Goal: Find specific page/section: Find specific page/section

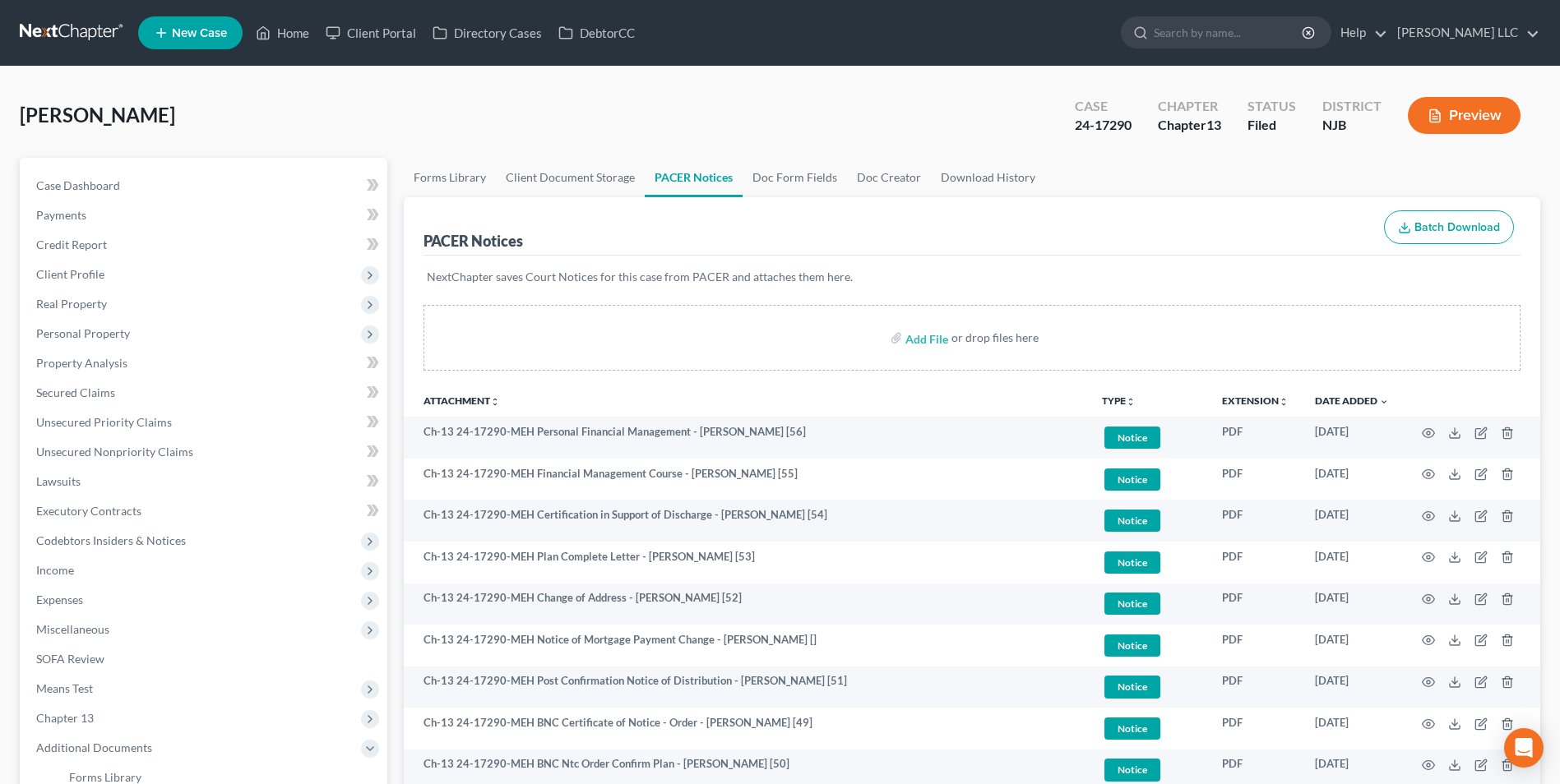
click at [80, 34] on link at bounding box center [72, 32] width 105 height 30
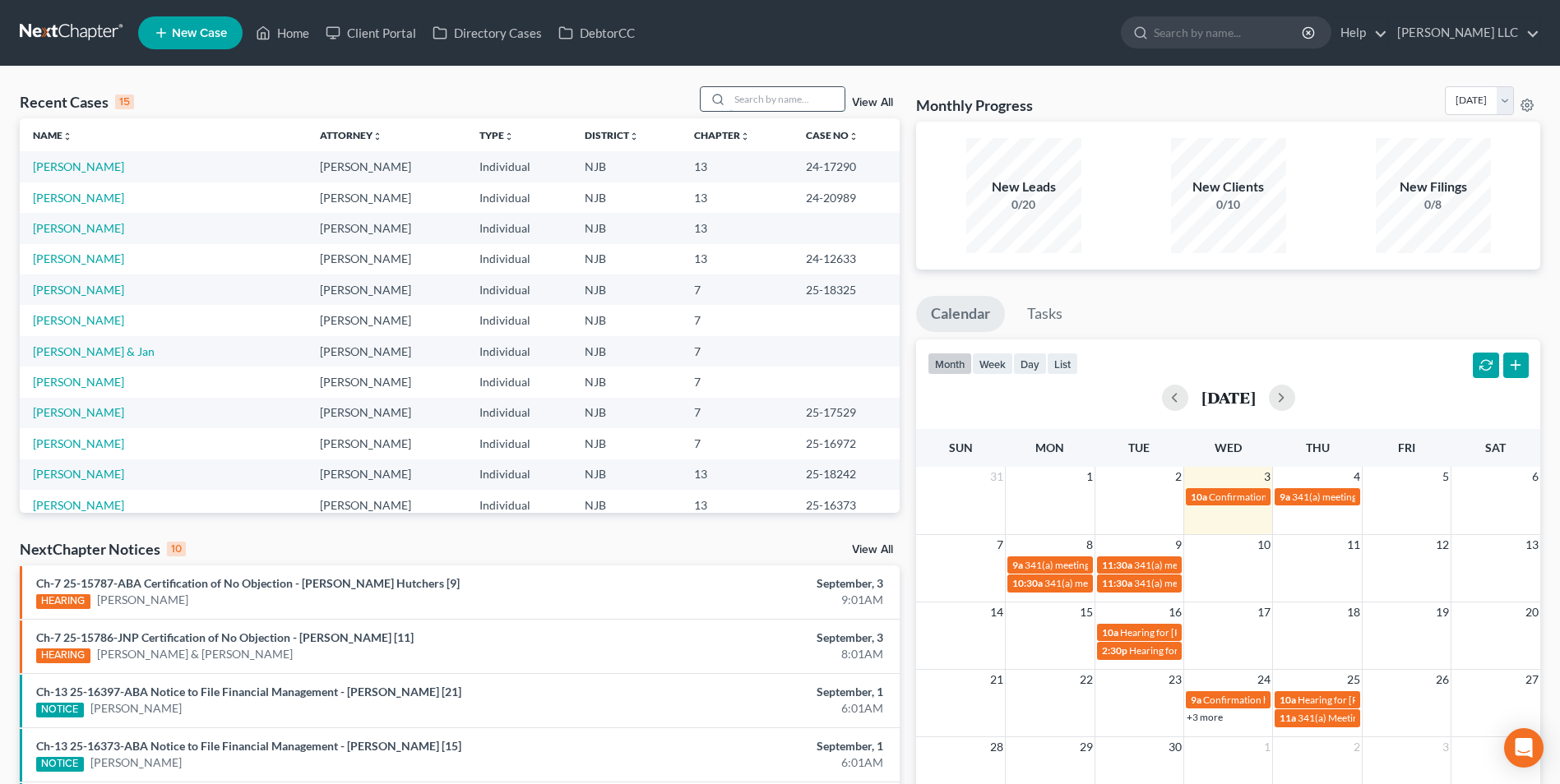
click at [781, 98] on input "search" at bounding box center [787, 99] width 115 height 24
type input "[PERSON_NAME]"
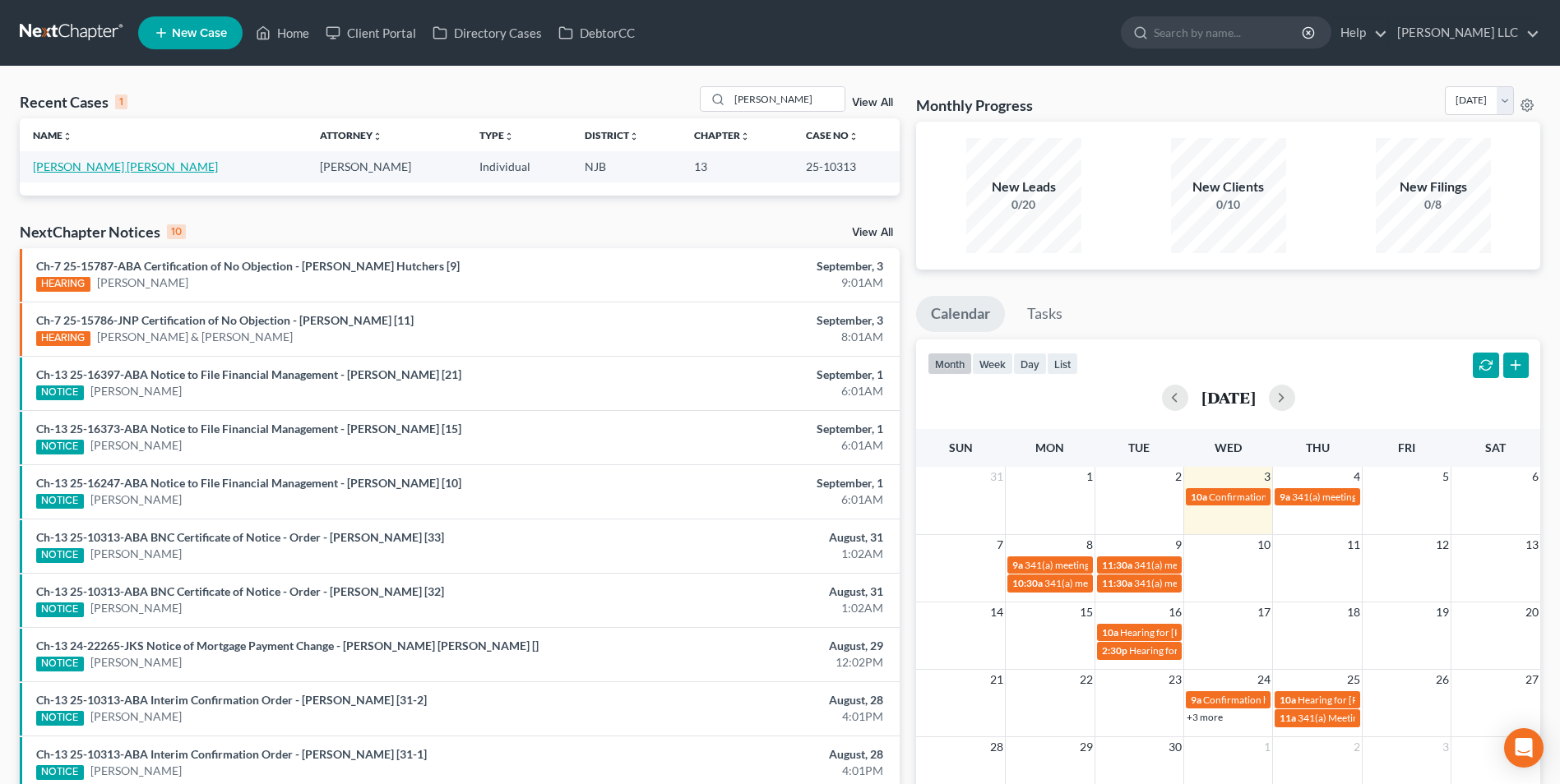
click at [92, 172] on link "[PERSON_NAME] [PERSON_NAME]" at bounding box center [125, 166] width 185 height 14
select select "4"
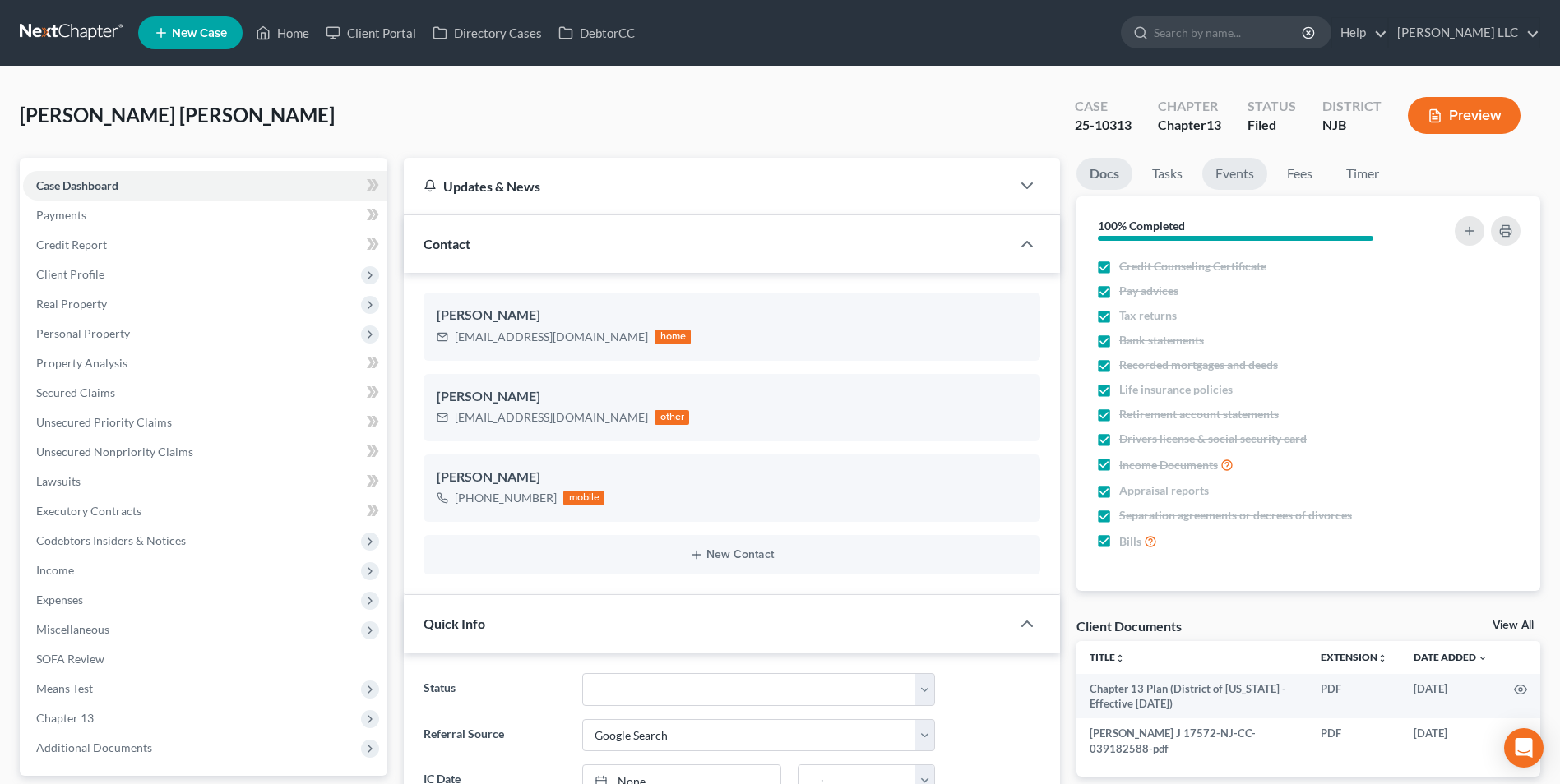
click at [1231, 180] on link "Events" at bounding box center [1234, 174] width 65 height 32
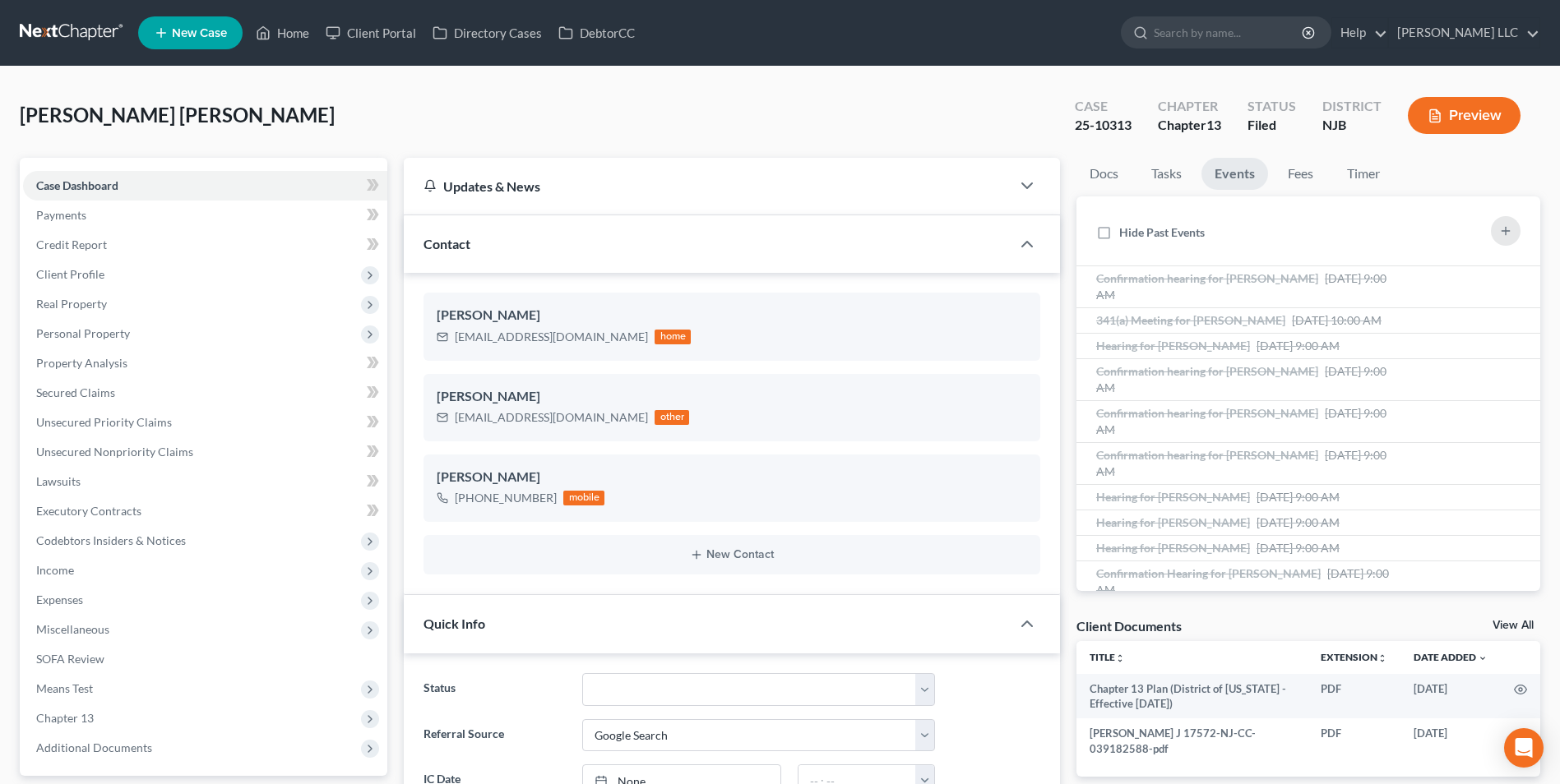
click at [1510, 624] on link "View All" at bounding box center [1513, 625] width 41 height 11
select select "9"
select select "19"
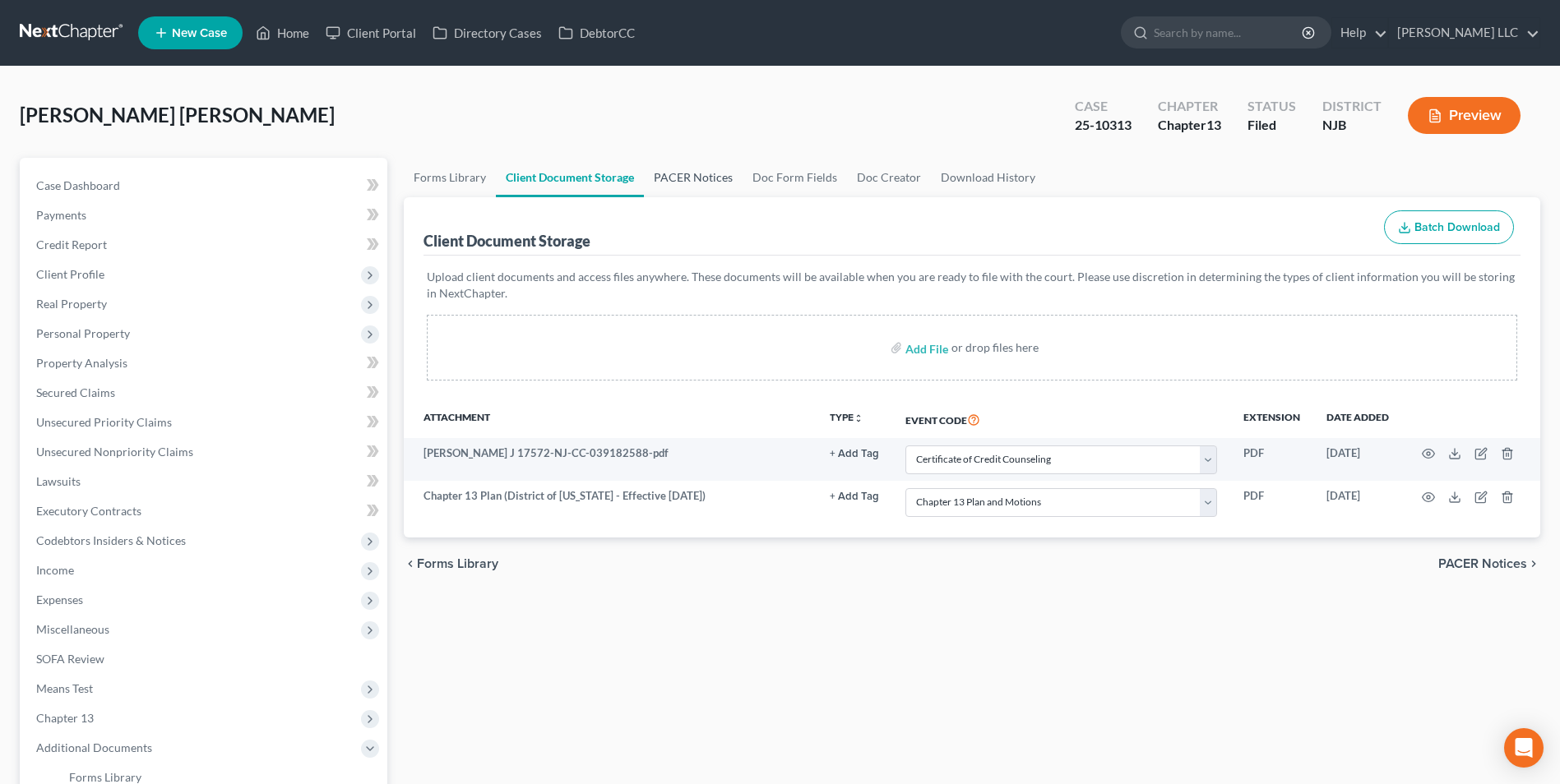
click at [693, 178] on link "PACER Notices" at bounding box center [693, 178] width 98 height 39
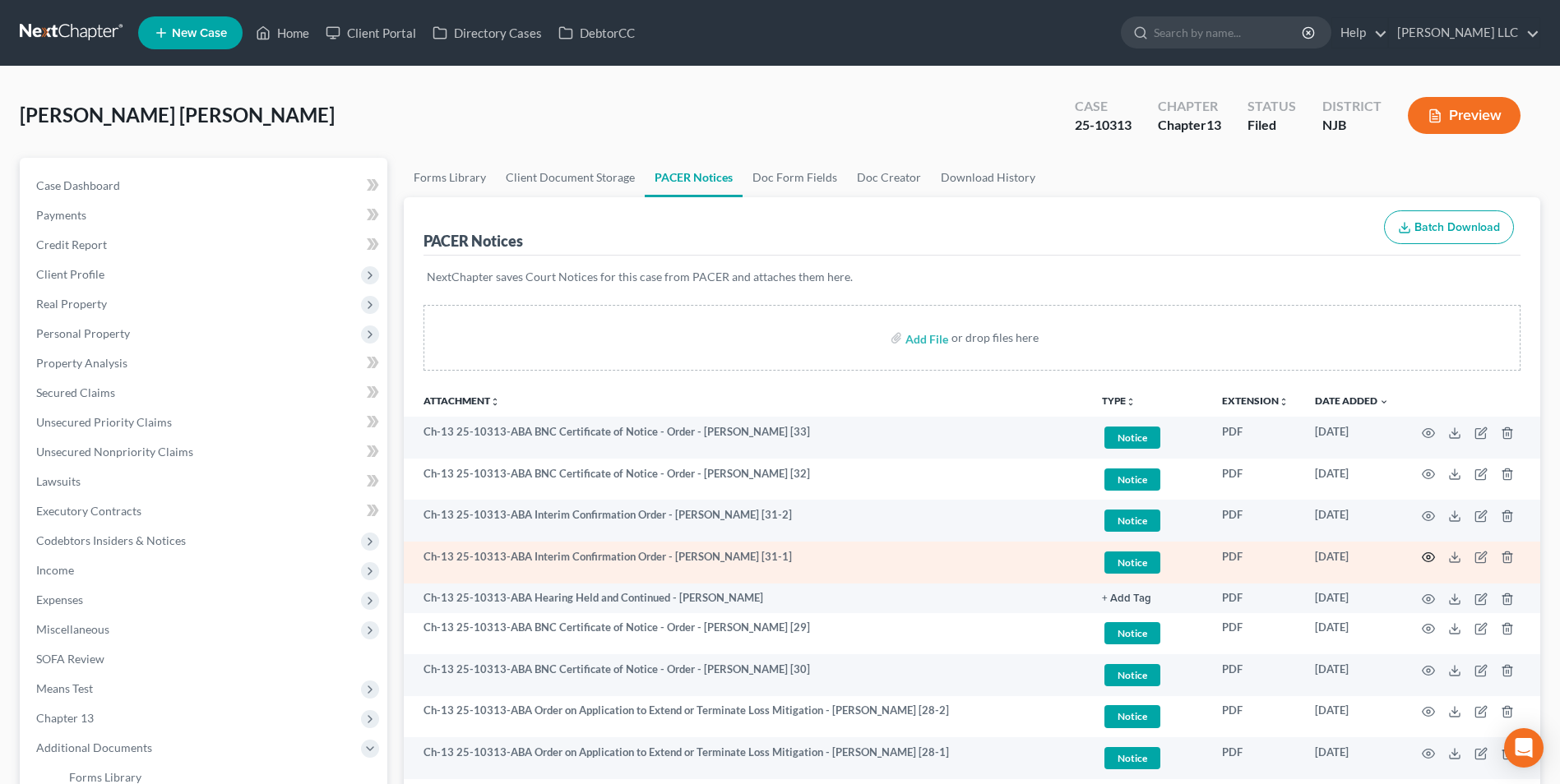
click at [1425, 555] on icon "button" at bounding box center [1428, 557] width 12 height 9
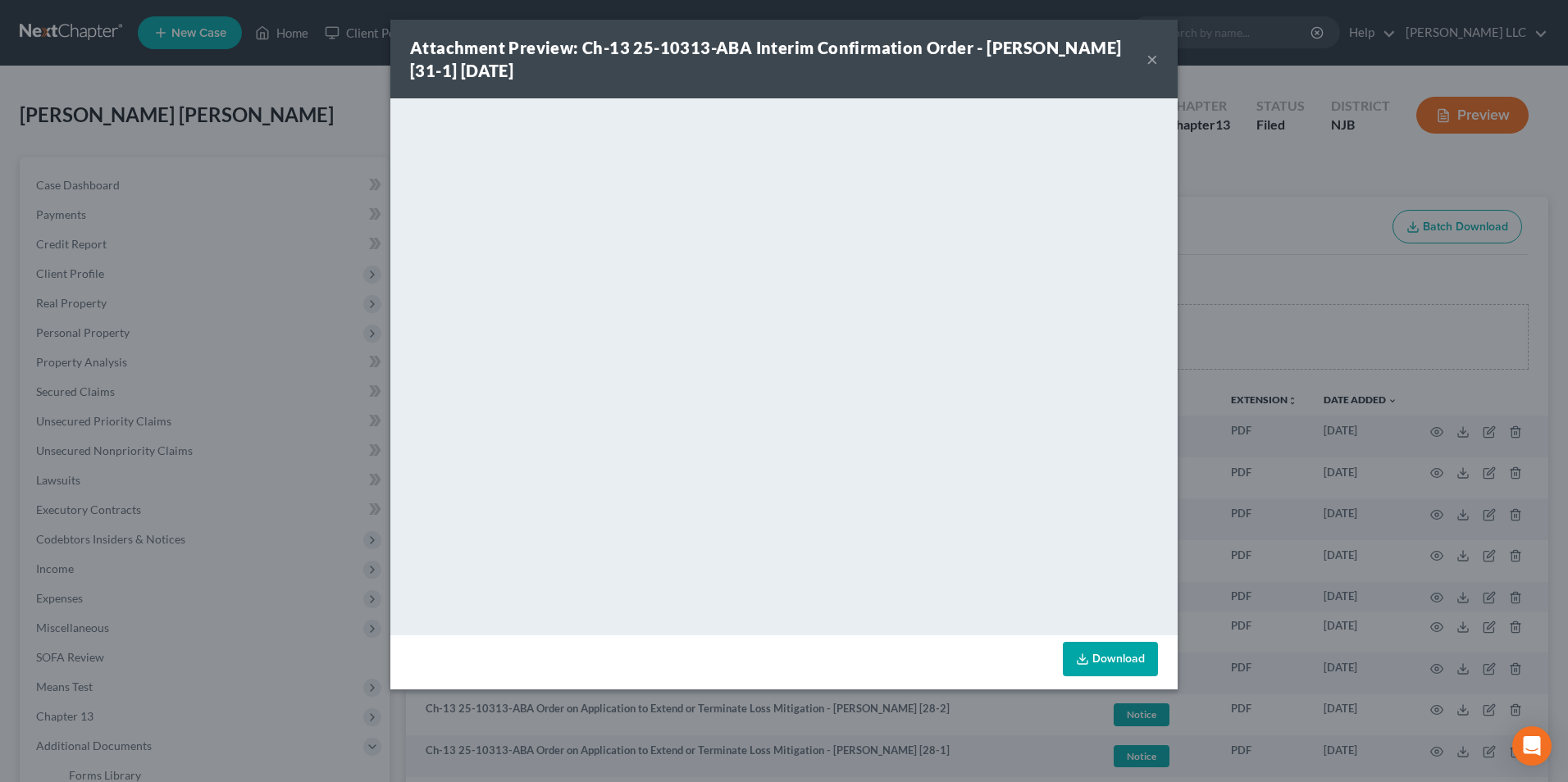
drag, startPoint x: 1148, startPoint y: 60, endPoint x: 1169, endPoint y: 40, distance: 29.0
click at [1148, 60] on button "×" at bounding box center [1152, 59] width 11 height 20
